Goal: Navigation & Orientation: Find specific page/section

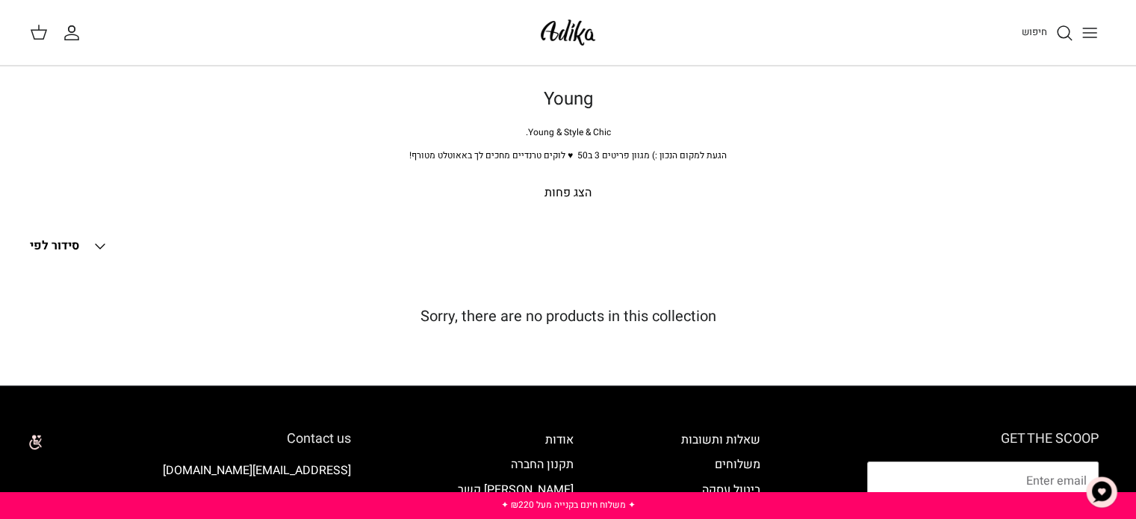
click at [571, 195] on p "הצג פחות" at bounding box center [569, 193] width 1046 height 19
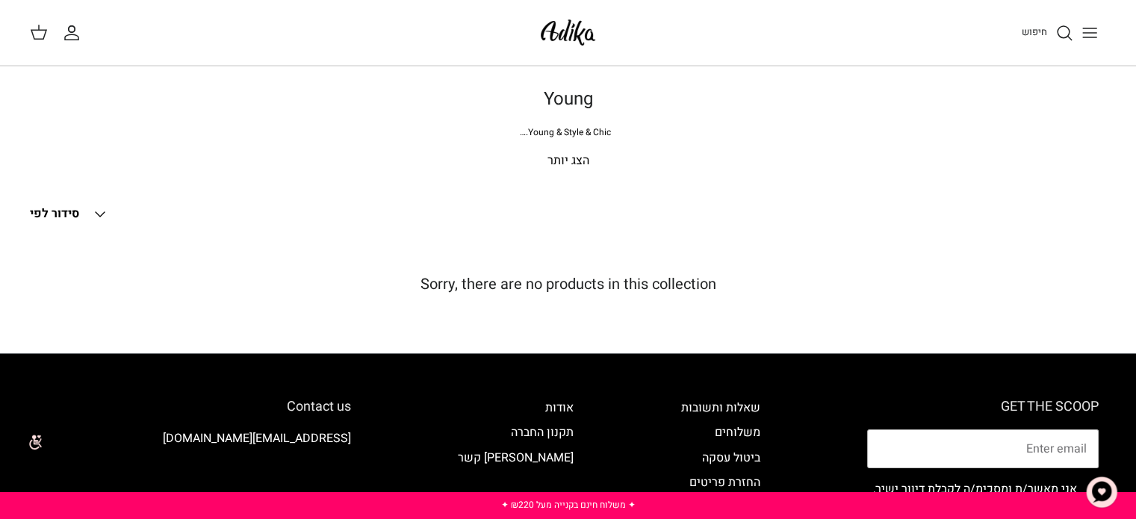
click at [568, 163] on p "הצג יותר" at bounding box center [569, 161] width 1046 height 19
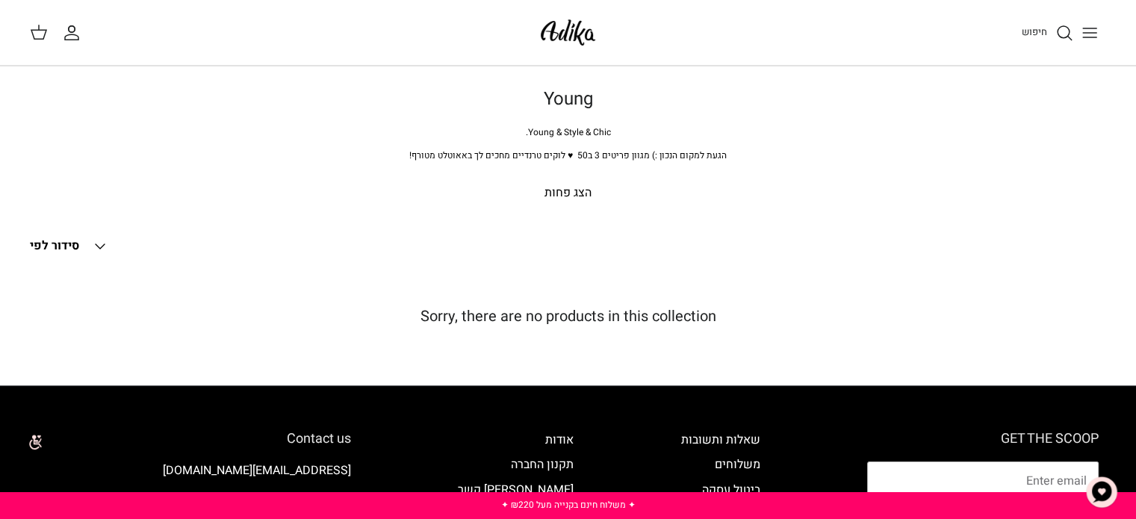
click at [570, 40] on img at bounding box center [568, 32] width 64 height 35
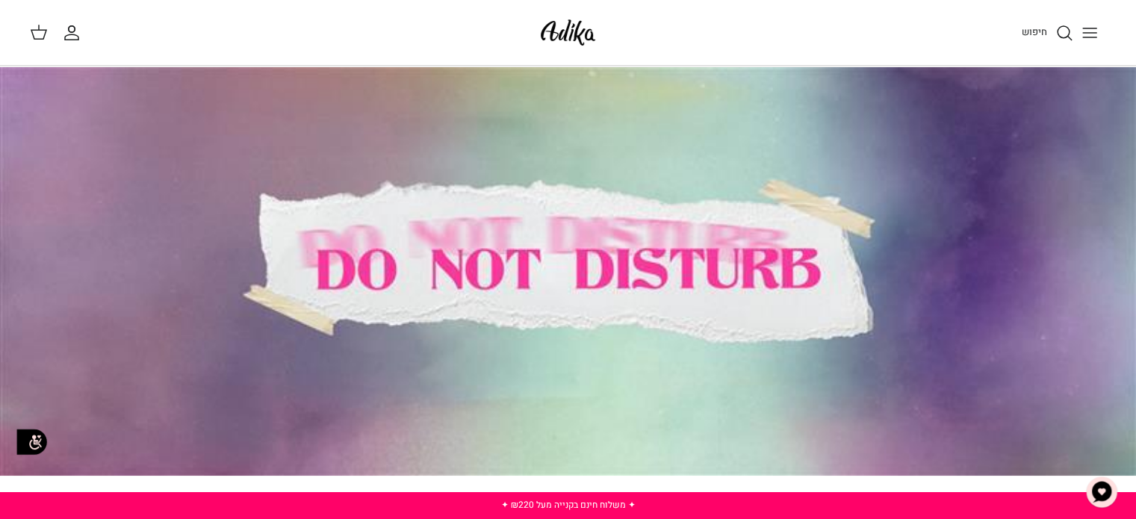
click at [1086, 31] on icon "Toggle menu" at bounding box center [1090, 33] width 18 height 18
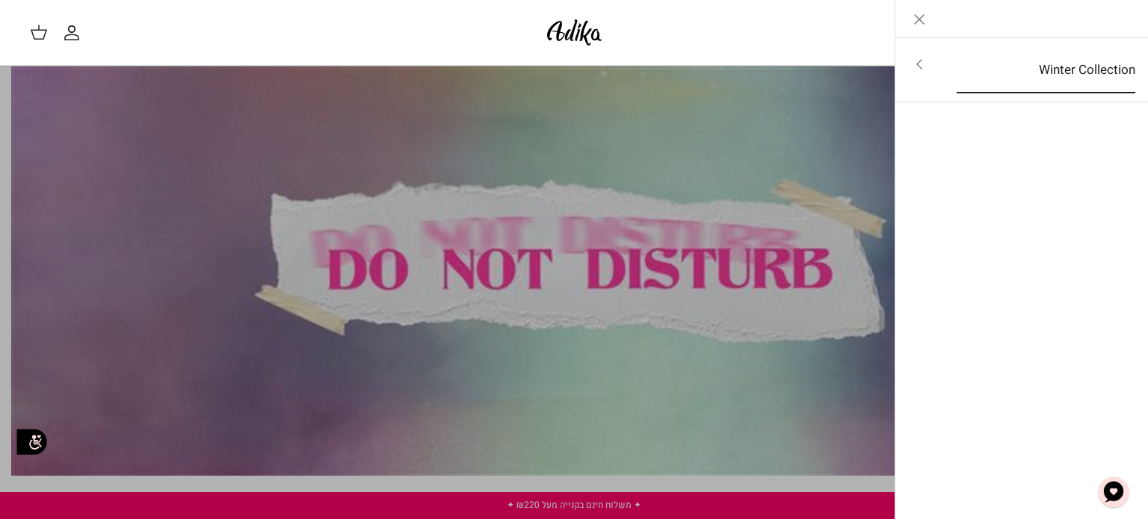
click at [1061, 73] on link "Winter Collection" at bounding box center [1045, 70] width 205 height 46
click at [1064, 54] on link "לכל הפריטים" at bounding box center [1021, 65] width 238 height 37
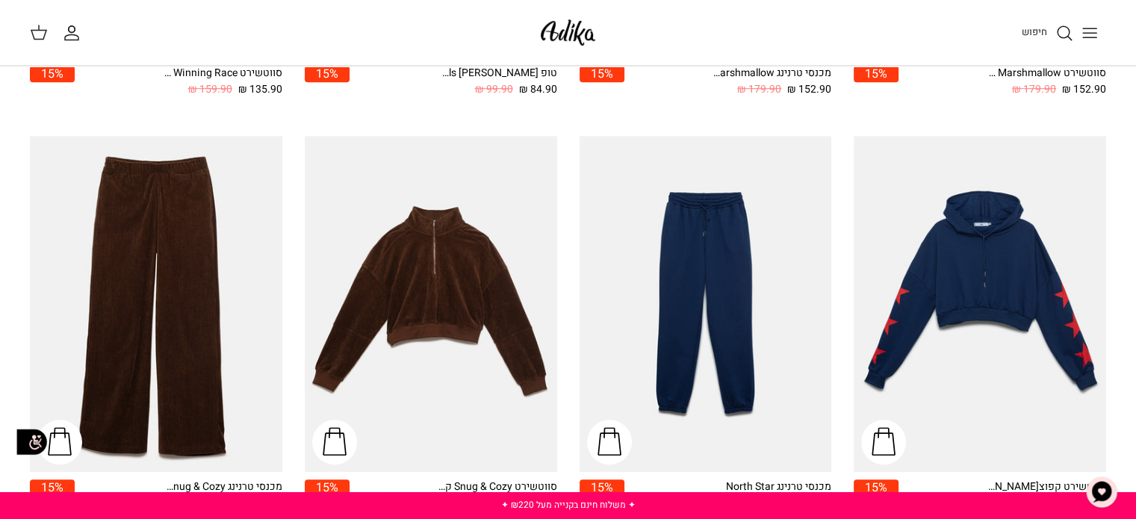
scroll to position [1046, 0]
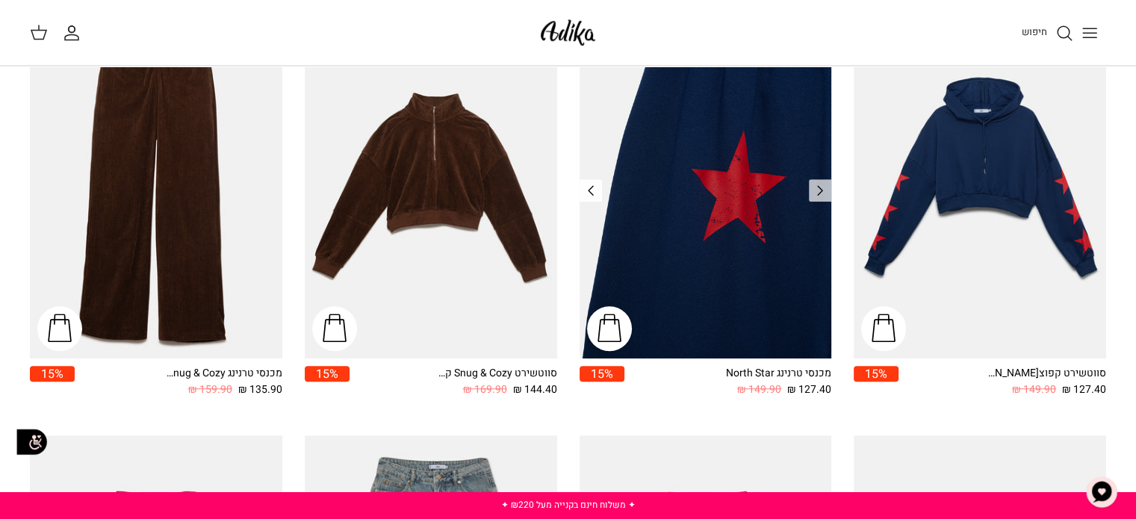
click at [585, 185] on icon "Right" at bounding box center [591, 191] width 18 height 18
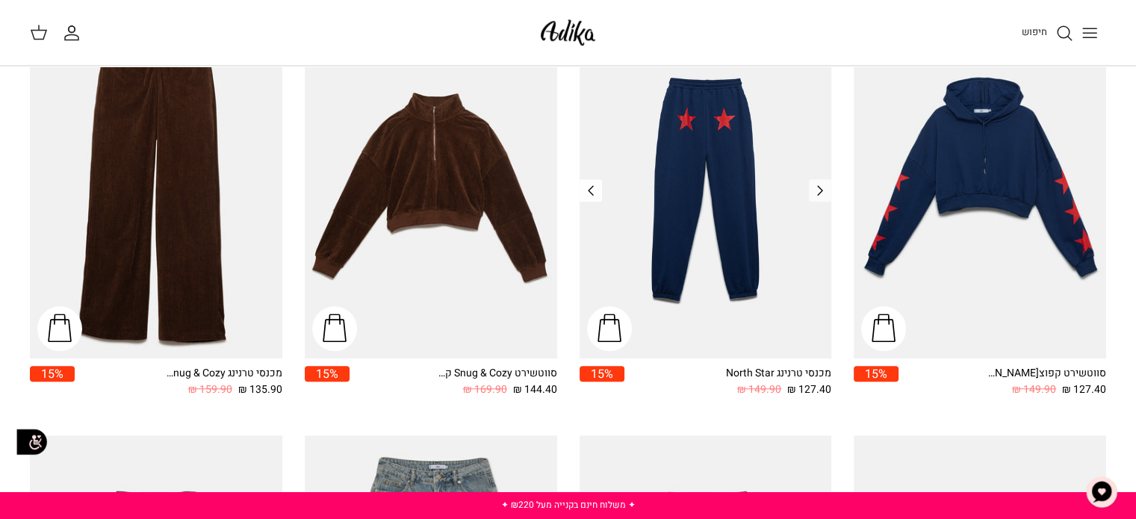
click at [585, 185] on icon "Right" at bounding box center [591, 191] width 18 height 18
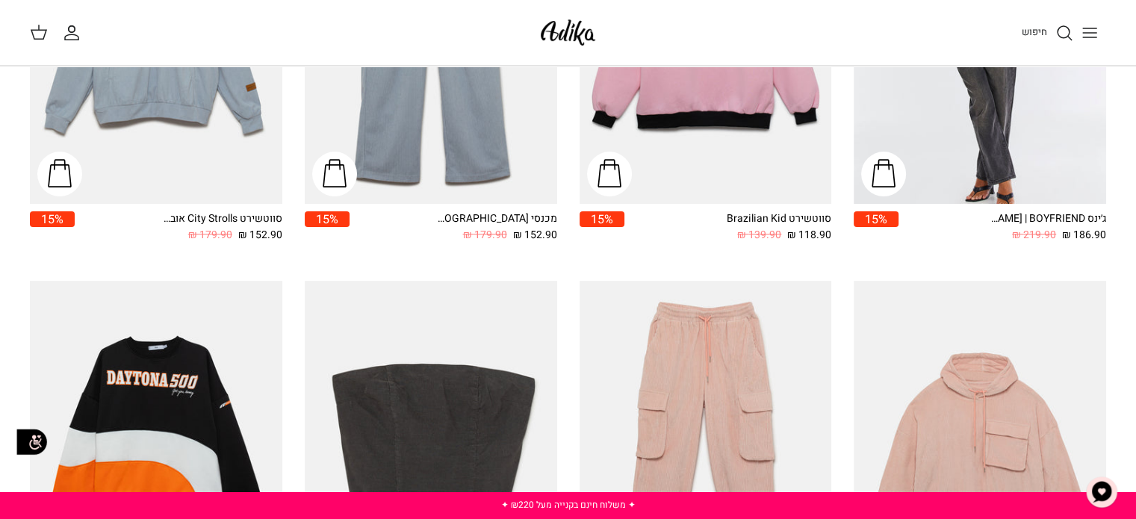
scroll to position [0, 0]
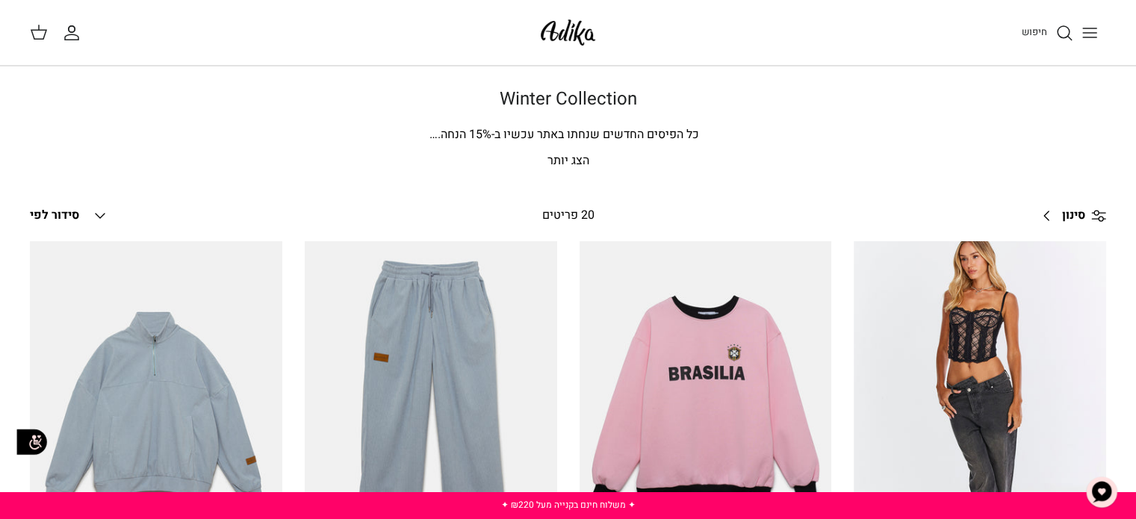
click at [1097, 37] on line "Toggle menu" at bounding box center [1089, 37] width 13 height 0
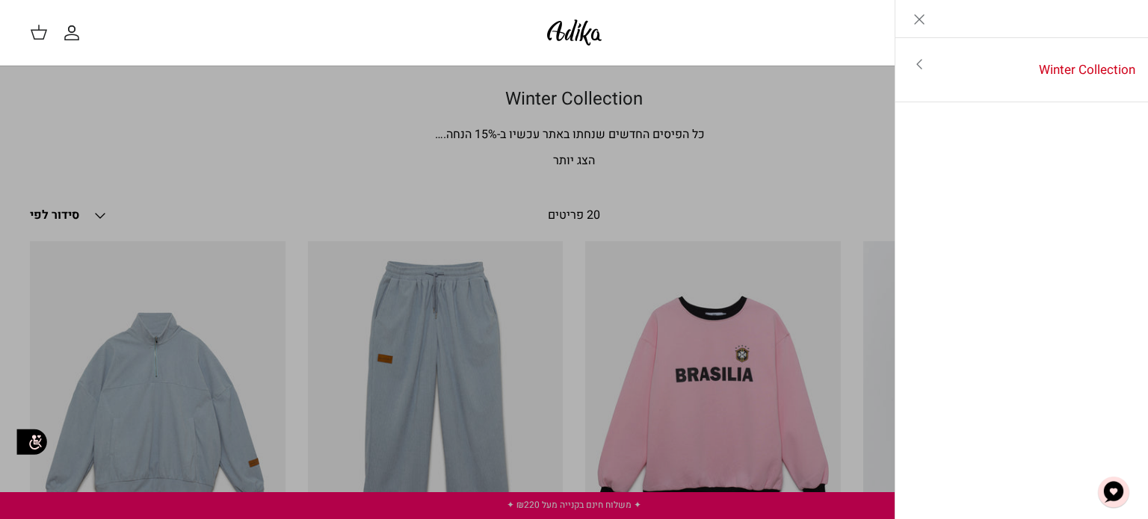
click at [669, 96] on link "Toggle menu" at bounding box center [574, 259] width 1148 height 519
